Goal: Check status: Check status

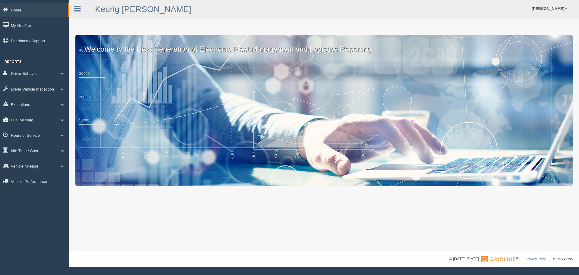
click at [62, 119] on span at bounding box center [63, 119] width 8 height 3
click at [26, 144] on link "Fuel Mileage" at bounding box center [39, 144] width 57 height 11
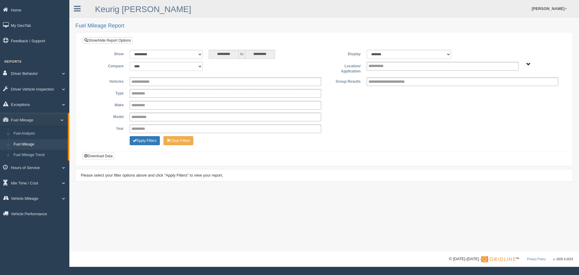
click at [530, 63] on span "Plains - OTR" at bounding box center [528, 64] width 5 height 5
click at [504, 87] on button "Plains - OTR" at bounding box center [508, 86] width 28 height 7
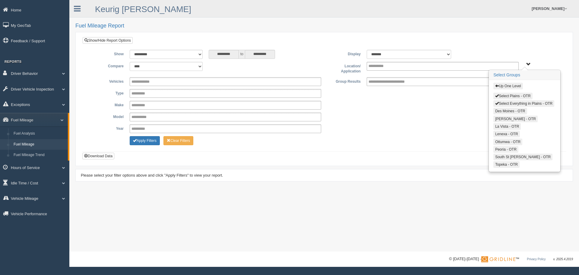
click at [533, 78] on h3 "Select Groups" at bounding box center [524, 75] width 71 height 10
click at [446, 113] on div "**********" at bounding box center [324, 117] width 474 height 9
click at [528, 64] on span "Up One Level Select Plains - OTR Select Everything in Plains - OTR Des Moines -…" at bounding box center [528, 64] width 5 height 5
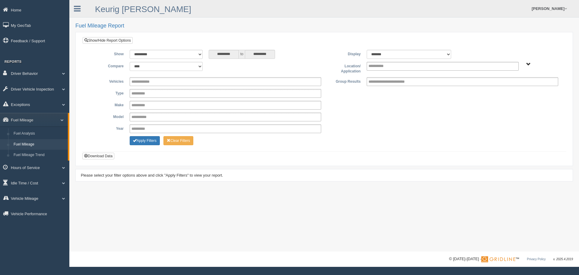
click at [527, 66] on span "Up One Level Select Plains - OTR Select Everything in Plains - OTR Des Moines -…" at bounding box center [528, 64] width 5 height 5
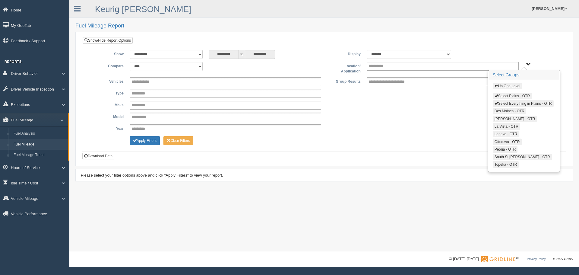
click at [509, 95] on button "Select Plains - OTR" at bounding box center [512, 96] width 39 height 7
click at [504, 104] on button "Select Everything in Plains - OTR" at bounding box center [523, 103] width 61 height 7
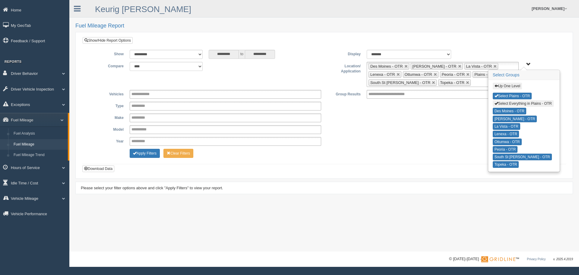
click at [526, 63] on span "Up One Level Select Plains - OTR Select Everything in Plains - OTR Des Moines -…" at bounding box center [528, 64] width 5 height 5
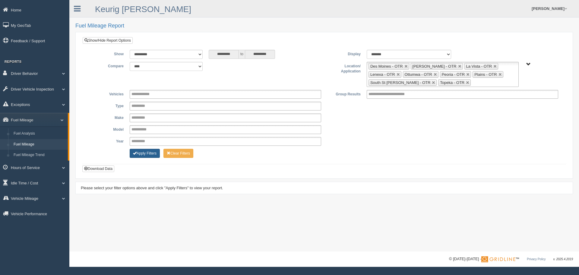
click at [143, 152] on button "Apply Filters" at bounding box center [145, 153] width 30 height 9
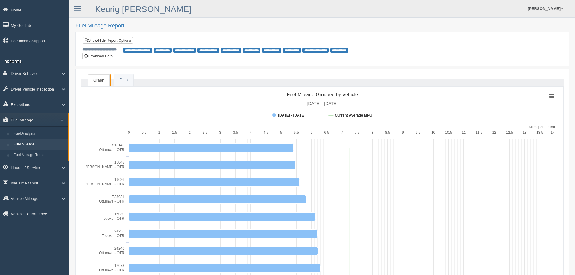
click at [301, 52] on span "**********" at bounding box center [292, 50] width 18 height 5
click at [26, 144] on link "Fuel Mileage" at bounding box center [39, 144] width 57 height 11
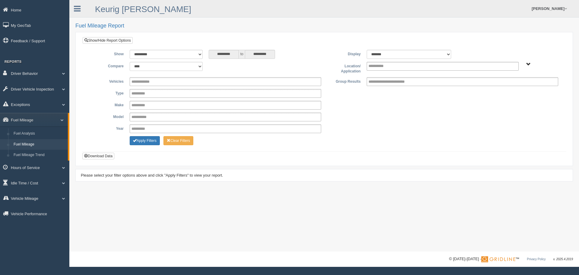
drag, startPoint x: 527, startPoint y: 64, endPoint x: 519, endPoint y: 67, distance: 8.5
click at [526, 65] on div "Plains - OTR" at bounding box center [541, 64] width 33 height 5
click at [527, 65] on span "Plains - OTR" at bounding box center [528, 64] width 5 height 5
click at [507, 86] on button "Plains - OTR" at bounding box center [508, 86] width 28 height 7
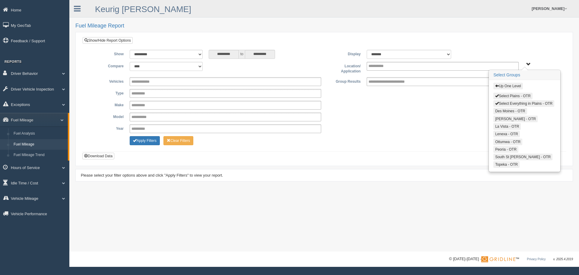
click at [507, 97] on button "Select Plains - OTR" at bounding box center [513, 96] width 39 height 7
click at [147, 139] on button "Apply Filters" at bounding box center [145, 140] width 30 height 9
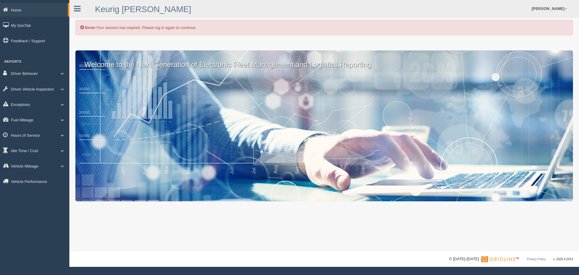
click at [132, 31] on div "Error: Your session has expired. Please log in again to continue." at bounding box center [324, 27] width 498 height 15
click at [212, 33] on div "Error: Your session has expired. Please log in again to continue." at bounding box center [324, 27] width 498 height 15
click at [176, 102] on div "Welcome to the Next Generation of Electronic Fleet Management and Logistics Rep…" at bounding box center [324, 125] width 498 height 151
click at [123, 26] on div "Error: Your session has expired. Please log in again to continue." at bounding box center [324, 27] width 498 height 15
click at [77, 10] on icon at bounding box center [77, 9] width 7 height 8
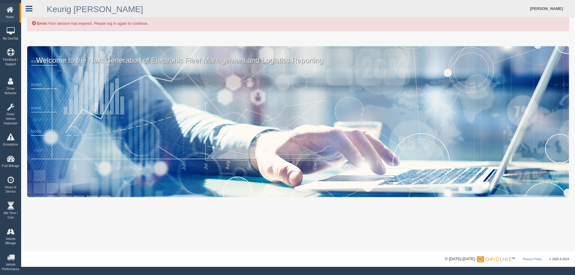
click at [30, 8] on icon at bounding box center [29, 9] width 7 height 8
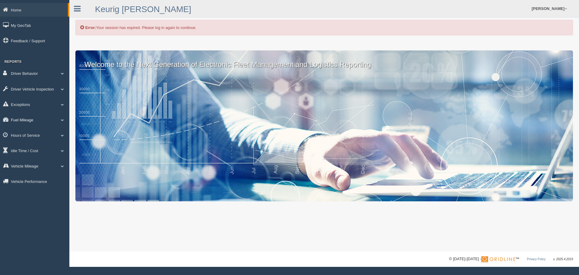
click at [23, 119] on link "Fuel Mileage" at bounding box center [34, 120] width 69 height 14
click at [17, 141] on link "Fuel Mileage" at bounding box center [39, 144] width 57 height 11
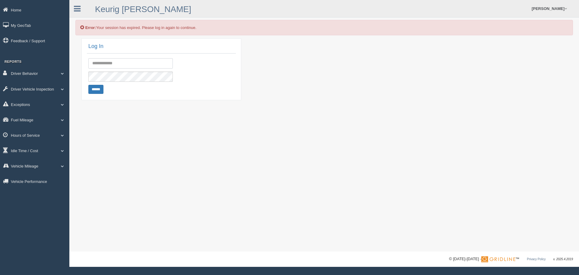
click at [112, 63] on input "text" at bounding box center [130, 63] width 84 height 10
type input "**********"
click at [89, 89] on input "******" at bounding box center [95, 89] width 15 height 9
click at [88, 85] on input "******" at bounding box center [95, 89] width 15 height 9
click at [17, 12] on link "Home" at bounding box center [34, 10] width 69 height 14
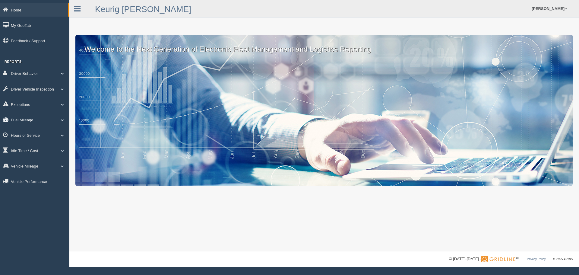
click at [25, 122] on link "Fuel Mileage" at bounding box center [34, 120] width 69 height 14
click at [21, 141] on link "Fuel Mileage" at bounding box center [39, 144] width 57 height 11
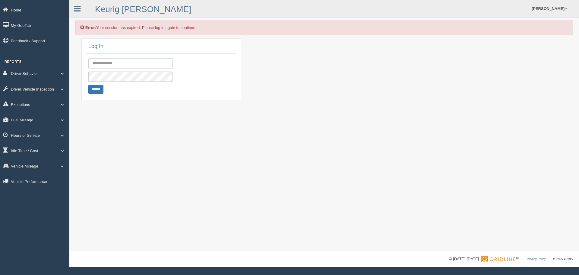
drag, startPoint x: 113, startPoint y: 66, endPoint x: 116, endPoint y: 68, distance: 3.5
click at [113, 66] on input "text" at bounding box center [130, 63] width 84 height 10
type input "**********"
click at [14, 7] on link "Home" at bounding box center [34, 10] width 69 height 14
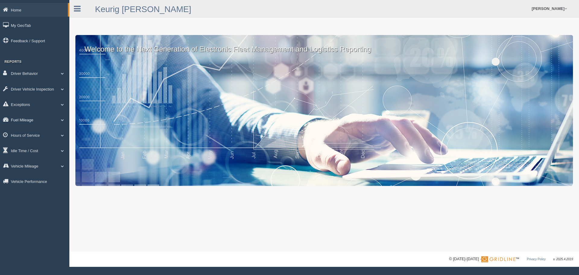
click at [27, 121] on link "Fuel Mileage" at bounding box center [34, 120] width 69 height 14
click at [24, 145] on link "Fuel Mileage" at bounding box center [39, 144] width 57 height 11
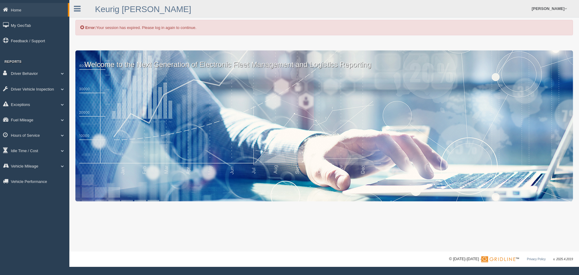
click at [167, 29] on div "Error: Your session has expired. Please log in again to continue." at bounding box center [324, 27] width 498 height 15
click at [26, 119] on link "Fuel Mileage" at bounding box center [34, 120] width 69 height 14
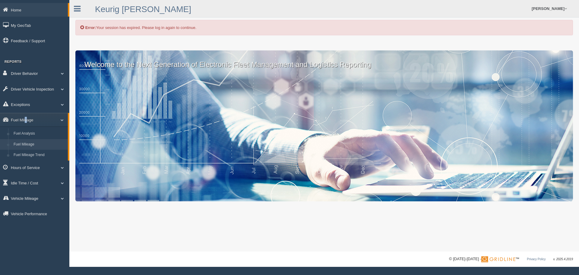
click at [30, 142] on link "Fuel Mileage" at bounding box center [39, 144] width 57 height 11
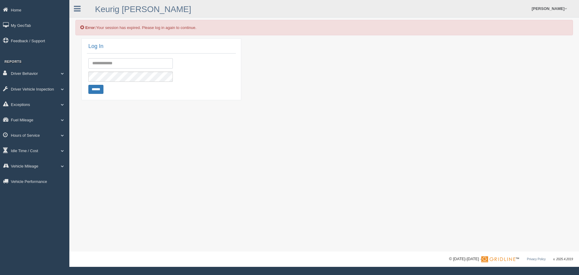
click at [118, 63] on input "text" at bounding box center [130, 63] width 84 height 10
type input "**********"
click at [88, 85] on input "******" at bounding box center [95, 89] width 15 height 9
click at [102, 59] on input "text" at bounding box center [130, 63] width 84 height 10
type input "**********"
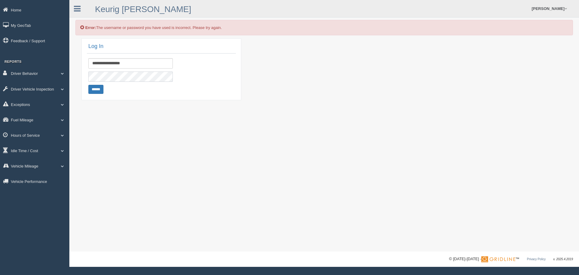
click at [88, 85] on input "******" at bounding box center [95, 89] width 15 height 9
click at [12, 7] on link "Home" at bounding box center [34, 10] width 69 height 14
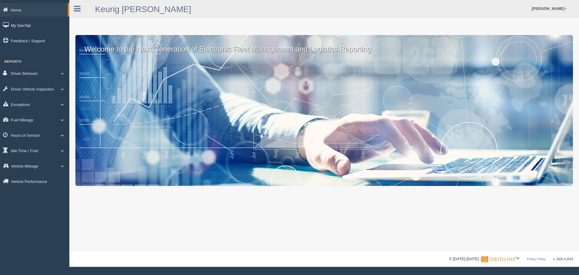
click at [22, 23] on link "My GeoTab" at bounding box center [34, 25] width 69 height 14
click at [29, 121] on link "Fuel Mileage" at bounding box center [34, 120] width 69 height 14
click at [29, 144] on link "Fuel Mileage" at bounding box center [39, 144] width 57 height 11
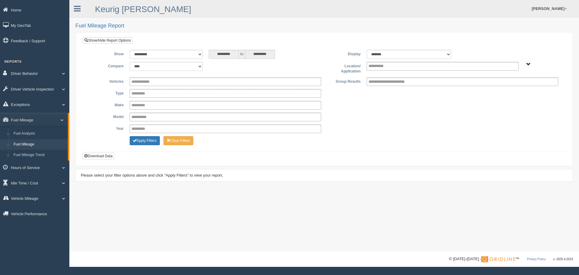
click at [528, 65] on span "Plains - OTR" at bounding box center [528, 64] width 5 height 5
click at [510, 87] on button "Plains - OTR" at bounding box center [508, 86] width 28 height 7
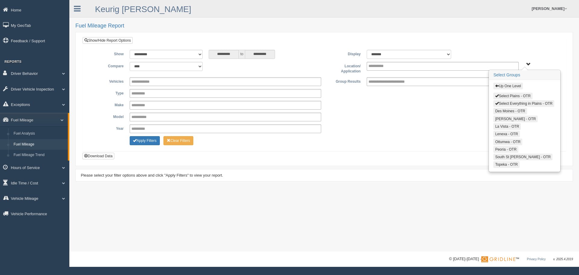
click at [507, 97] on button "Select Plains - OTR" at bounding box center [513, 96] width 39 height 7
click at [143, 145] on button "Apply Filters" at bounding box center [145, 140] width 30 height 9
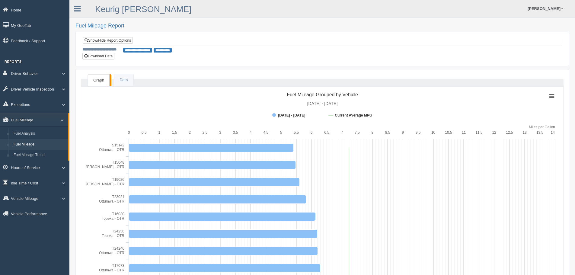
click at [359, 115] on tspan "Current Average MPG" at bounding box center [353, 115] width 37 height 4
click at [359, 117] on tspan "Current Average MPG" at bounding box center [353, 115] width 37 height 4
drag, startPoint x: 349, startPoint y: 150, endPoint x: 342, endPoint y: 212, distance: 62.9
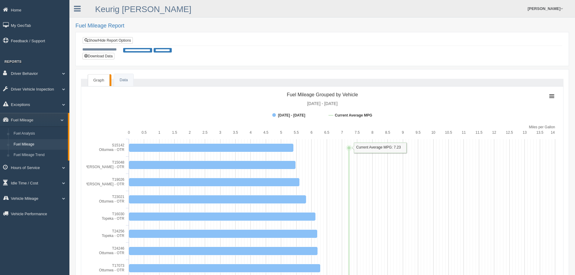
click at [63, 184] on link "Idle Time / Cost" at bounding box center [34, 183] width 69 height 14
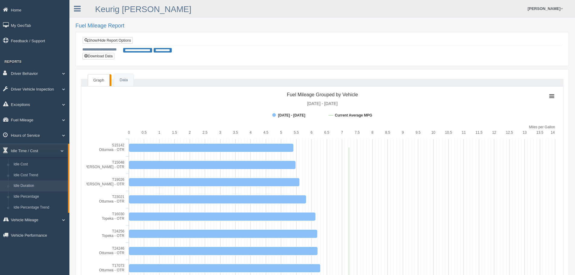
click at [29, 186] on link "Idle Duration" at bounding box center [39, 185] width 57 height 11
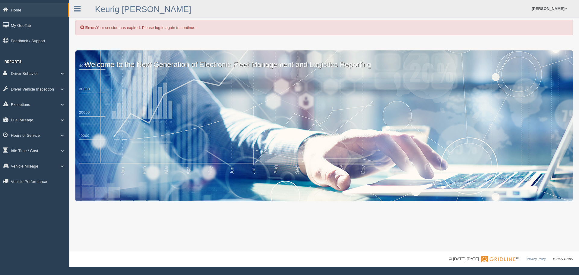
click at [103, 27] on div "Error: Your session has expired. Please log in again to continue." at bounding box center [324, 27] width 498 height 15
click at [26, 148] on link "Idle Time / Cost" at bounding box center [34, 151] width 69 height 14
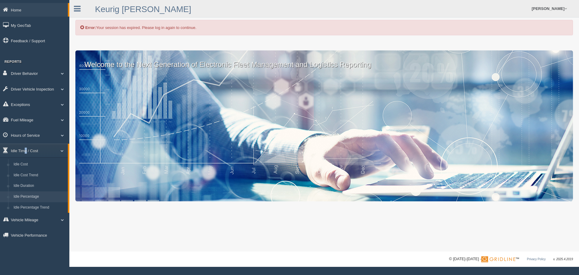
click at [33, 197] on link "Idle Percentage" at bounding box center [39, 196] width 57 height 11
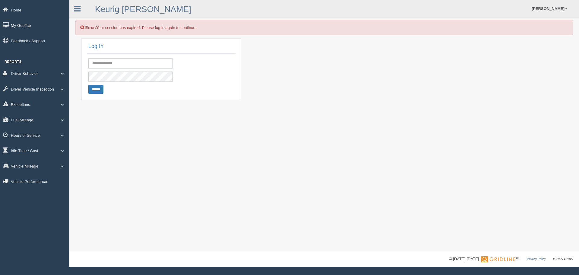
click at [112, 59] on input "text" at bounding box center [130, 63] width 84 height 10
type input "**********"
click at [88, 85] on input "******" at bounding box center [95, 89] width 15 height 9
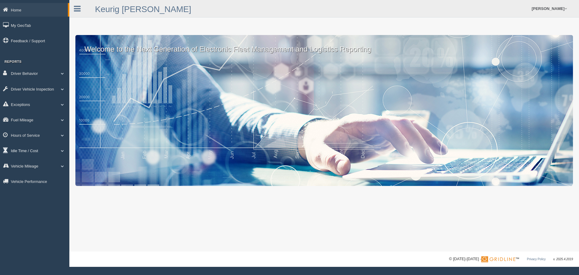
click at [59, 149] on span at bounding box center [63, 150] width 8 height 3
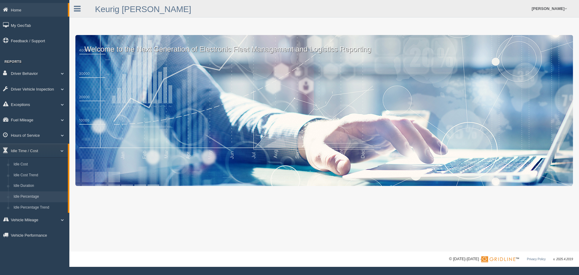
click at [31, 195] on link "Idle Percentage" at bounding box center [39, 196] width 57 height 11
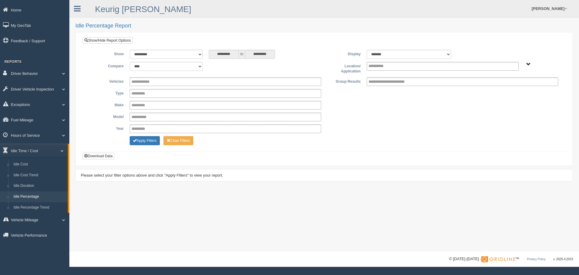
click at [526, 63] on div "Plains - OTR" at bounding box center [541, 64] width 33 height 5
click at [529, 62] on span "Plains - OTR" at bounding box center [528, 64] width 5 height 5
click at [507, 87] on button "Plains - OTR" at bounding box center [508, 86] width 28 height 7
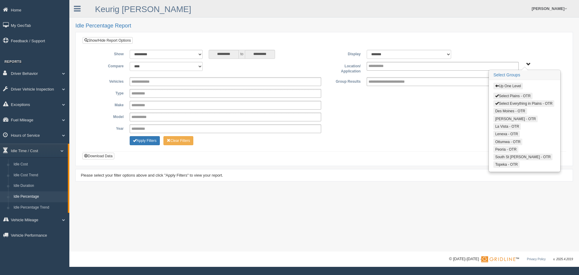
click at [507, 96] on button "Select Plains - OTR" at bounding box center [513, 96] width 39 height 7
click at [147, 142] on button "Apply Filters" at bounding box center [145, 140] width 30 height 9
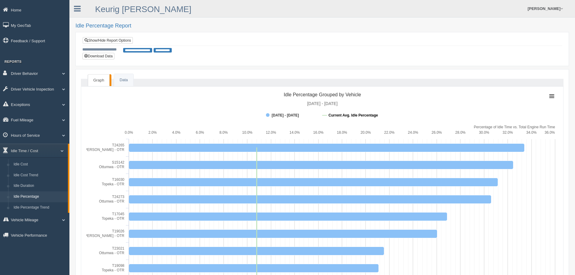
click at [371, 116] on tspan "Current Avg. Idle Percentage" at bounding box center [352, 115] width 49 height 4
click at [337, 115] on tspan "Current Avg. Idle Percentage" at bounding box center [352, 115] width 49 height 4
click at [363, 115] on tspan "Current Avg. Idle Percentage" at bounding box center [352, 115] width 49 height 4
click at [348, 116] on tspan "Current Avg. Idle Percentage" at bounding box center [352, 115] width 49 height 4
click at [342, 116] on tspan "Current Avg. Idle Percentage" at bounding box center [352, 115] width 49 height 4
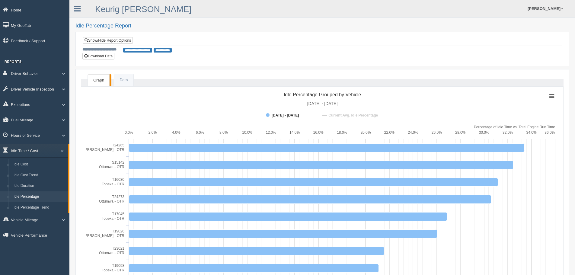
click at [342, 116] on tspan "Current Avg. Idle Percentage" at bounding box center [352, 115] width 49 height 4
click at [366, 116] on tspan "Current Avg. Idle Percentage" at bounding box center [352, 115] width 49 height 4
drag, startPoint x: 523, startPoint y: 142, endPoint x: 523, endPoint y: 146, distance: 3.6
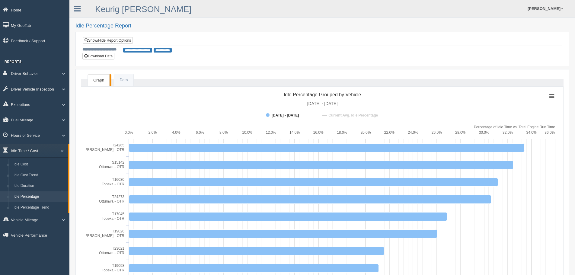
click at [33, 197] on link "Idle Percentage" at bounding box center [39, 196] width 57 height 11
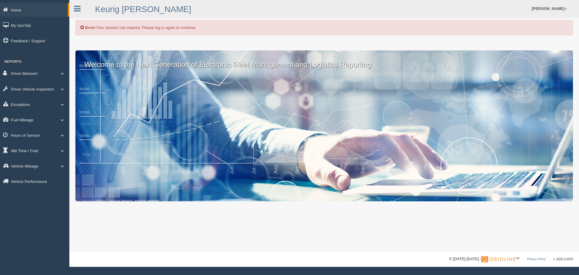
click at [61, 150] on span at bounding box center [63, 150] width 8 height 3
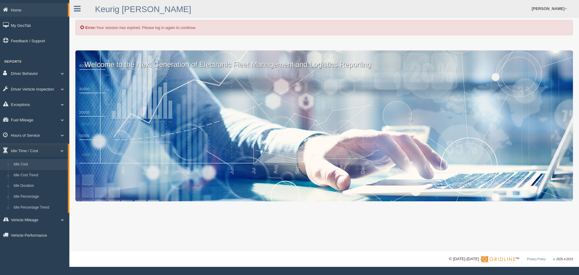
click at [24, 166] on link "Idle Cost" at bounding box center [39, 164] width 57 height 11
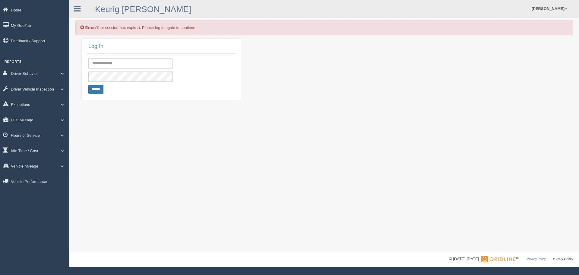
click at [119, 64] on input "text" at bounding box center [130, 63] width 84 height 10
type input "**********"
click at [88, 85] on input "******" at bounding box center [95, 89] width 15 height 9
click at [564, 6] on link "[PERSON_NAME]" at bounding box center [549, 8] width 41 height 17
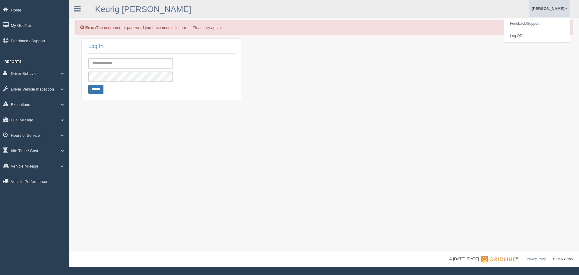
drag, startPoint x: 231, startPoint y: 108, endPoint x: 211, endPoint y: 107, distance: 20.3
click at [227, 108] on div "Error: The username or password you have used is incorrect. Please try again. L…" at bounding box center [324, 125] width 510 height 251
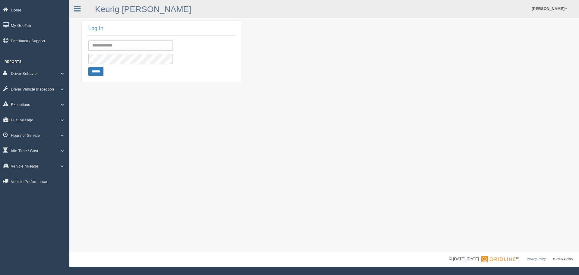
click at [110, 44] on input "text" at bounding box center [130, 45] width 84 height 10
type input "**********"
click at [61, 148] on link "Idle Time / Cost" at bounding box center [34, 151] width 69 height 14
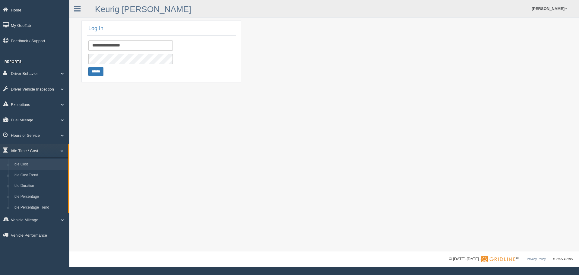
click at [21, 163] on link "Idle Cost" at bounding box center [39, 164] width 57 height 11
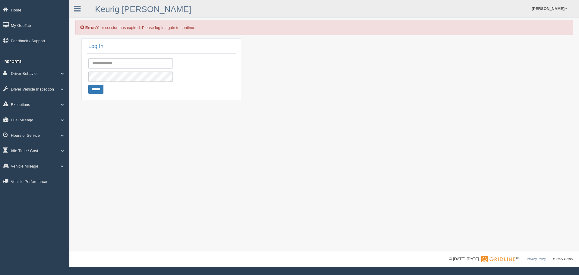
click at [122, 64] on input "text" at bounding box center [130, 63] width 84 height 10
type input "**********"
click at [130, 76] on div "**********" at bounding box center [161, 69] width 160 height 62
click at [97, 90] on input "******" at bounding box center [95, 89] width 15 height 9
drag, startPoint x: 145, startPoint y: 64, endPoint x: 55, endPoint y: 60, distance: 90.0
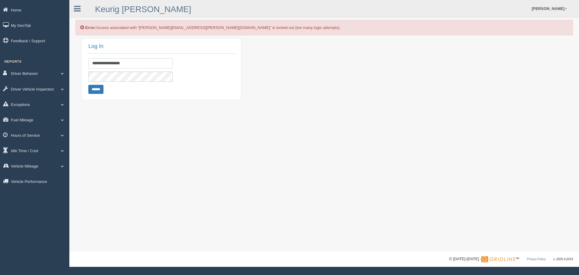
click at [55, 60] on div "Home My GeoTab Feedback / Support Reports Driver Behavior Driver Scorecard Driv…" at bounding box center [289, 133] width 579 height 267
click at [117, 64] on input "**********" at bounding box center [130, 63] width 84 height 10
type input "**********"
click at [88, 85] on input "******" at bounding box center [95, 89] width 15 height 9
